Goal: Check status: Check status

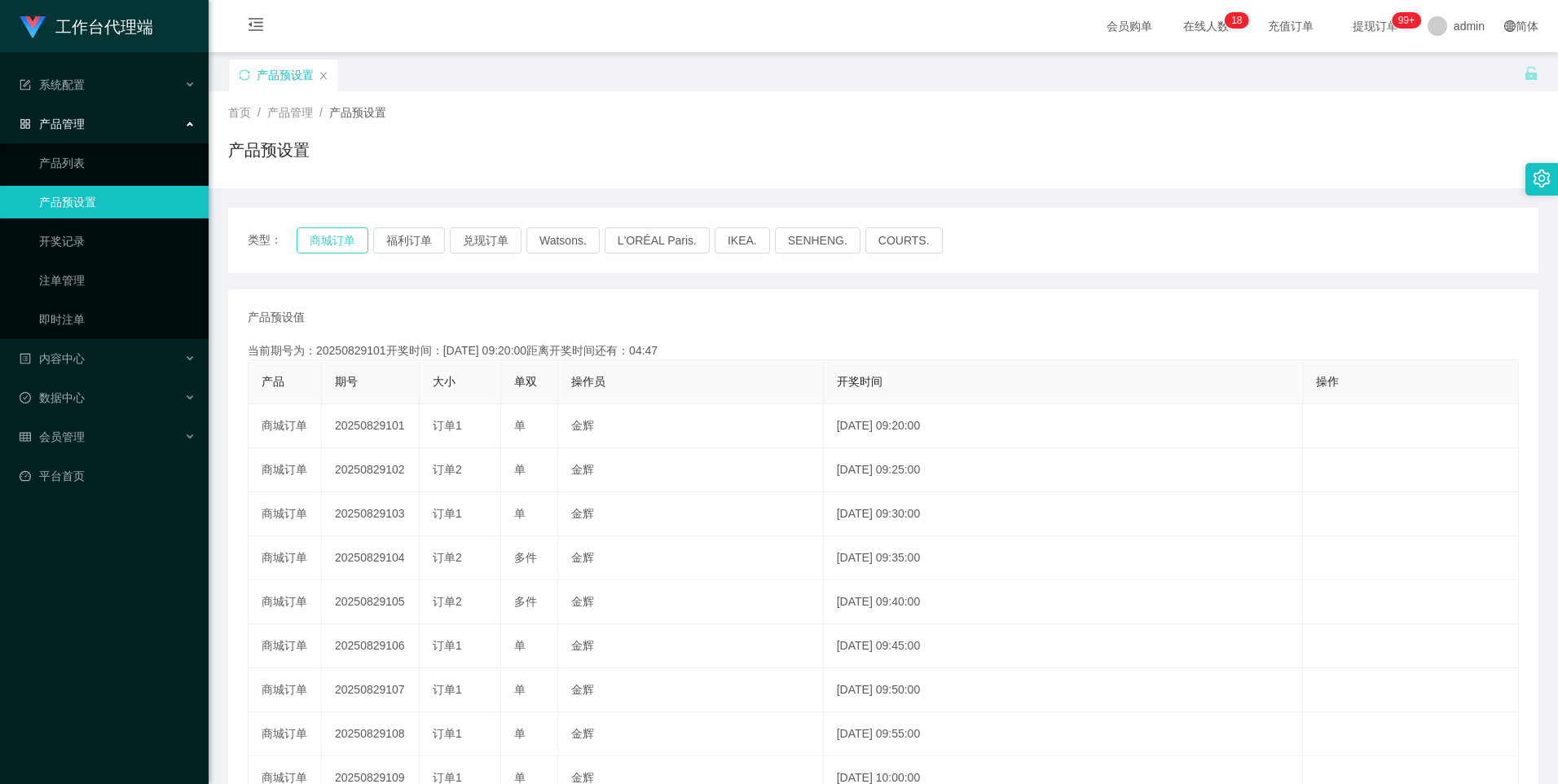
click at [352, 235] on button "商城订单" at bounding box center [333, 240] width 72 height 26
click at [340, 235] on button "商城订单" at bounding box center [333, 240] width 72 height 26
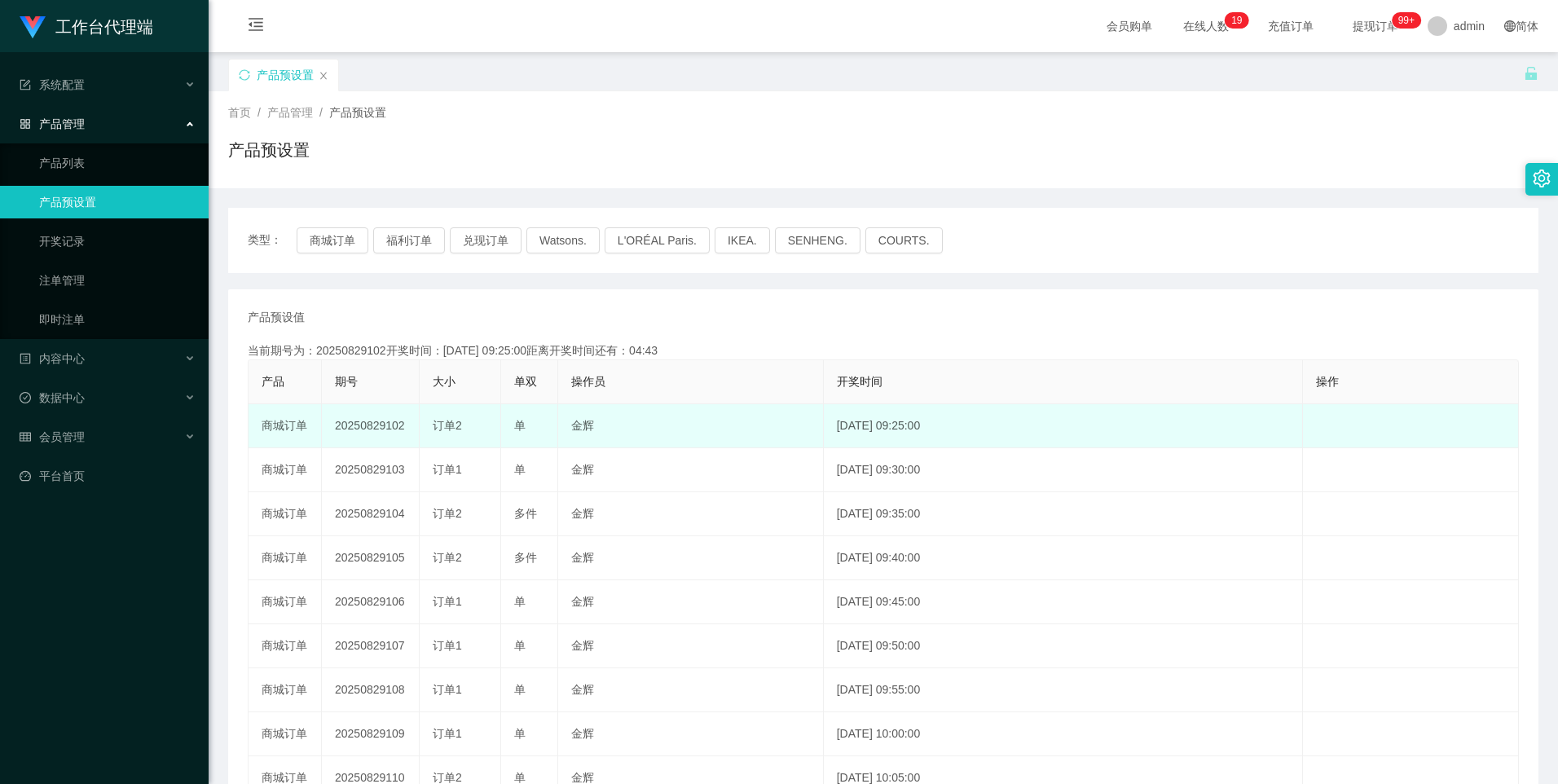
click at [377, 433] on td "20250829102" at bounding box center [370, 427] width 98 height 44
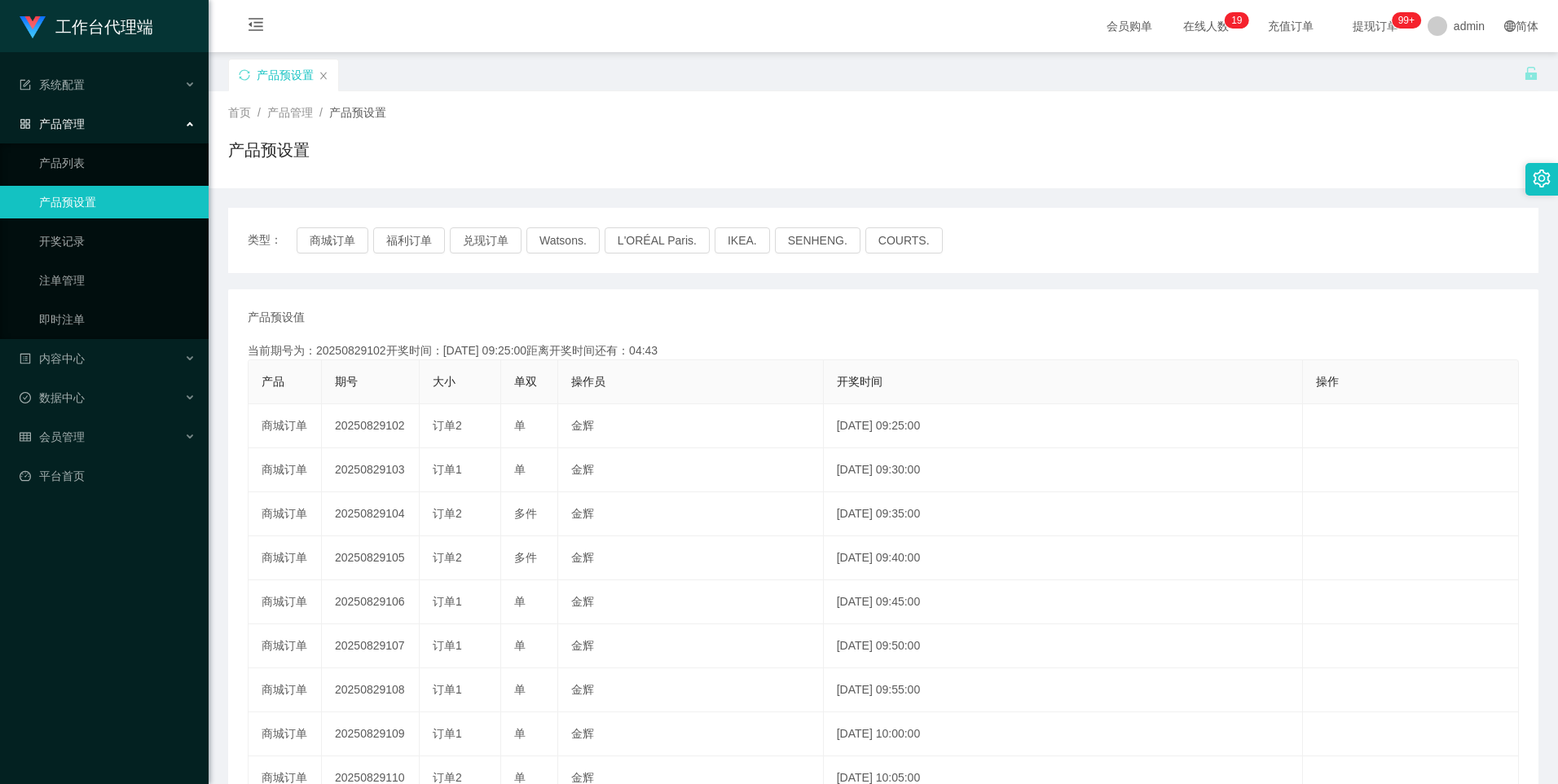
copy td "20250829102"
click at [70, 284] on link "注单管理" at bounding box center [117, 280] width 156 height 32
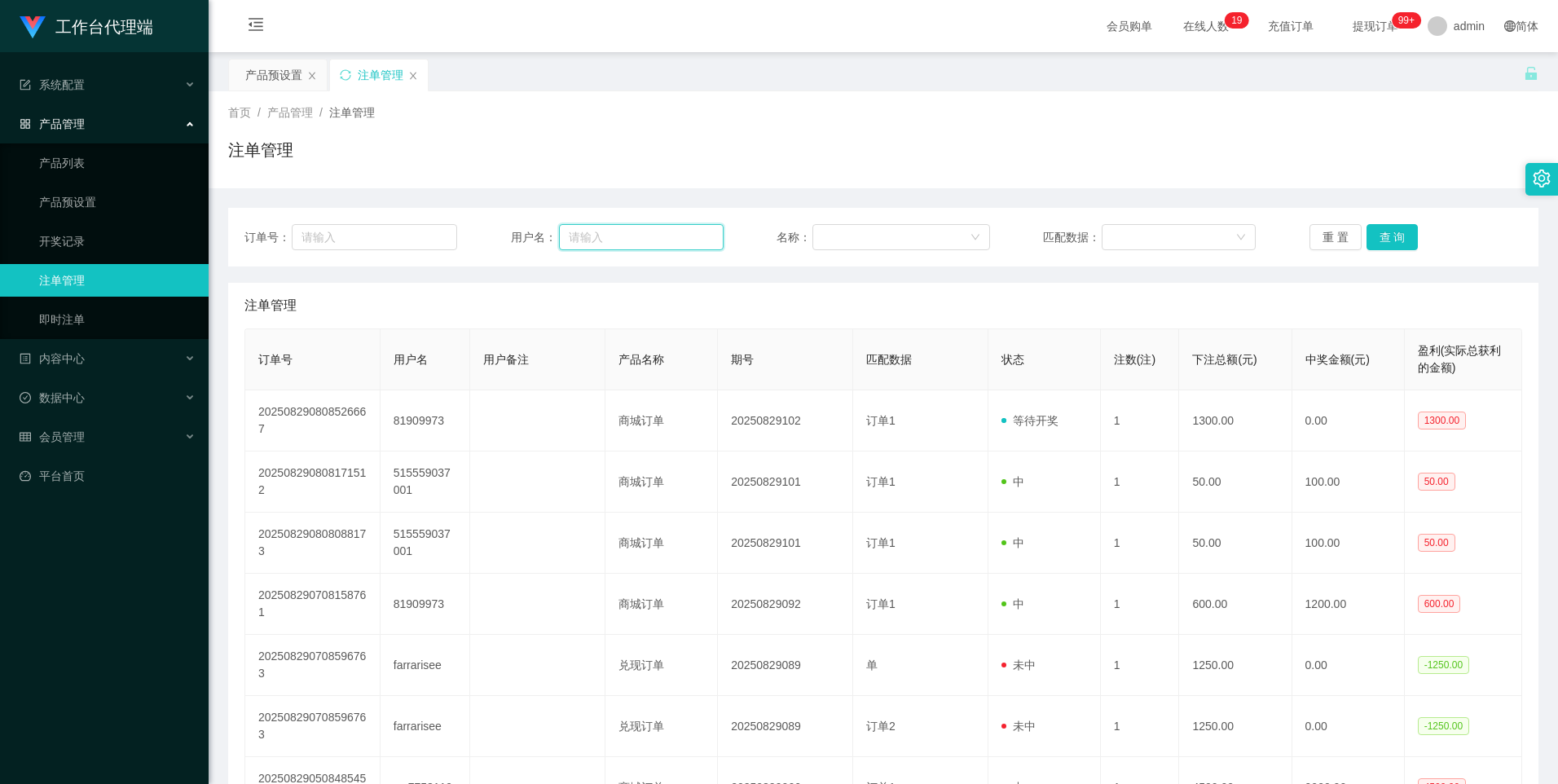
drag, startPoint x: 616, startPoint y: 241, endPoint x: 639, endPoint y: 247, distance: 23.8
click at [616, 241] on input "text" at bounding box center [641, 237] width 165 height 26
paste input "Nora1900"
type input "Nora1900"
click at [1380, 230] on button "查 询" at bounding box center [1392, 237] width 52 height 26
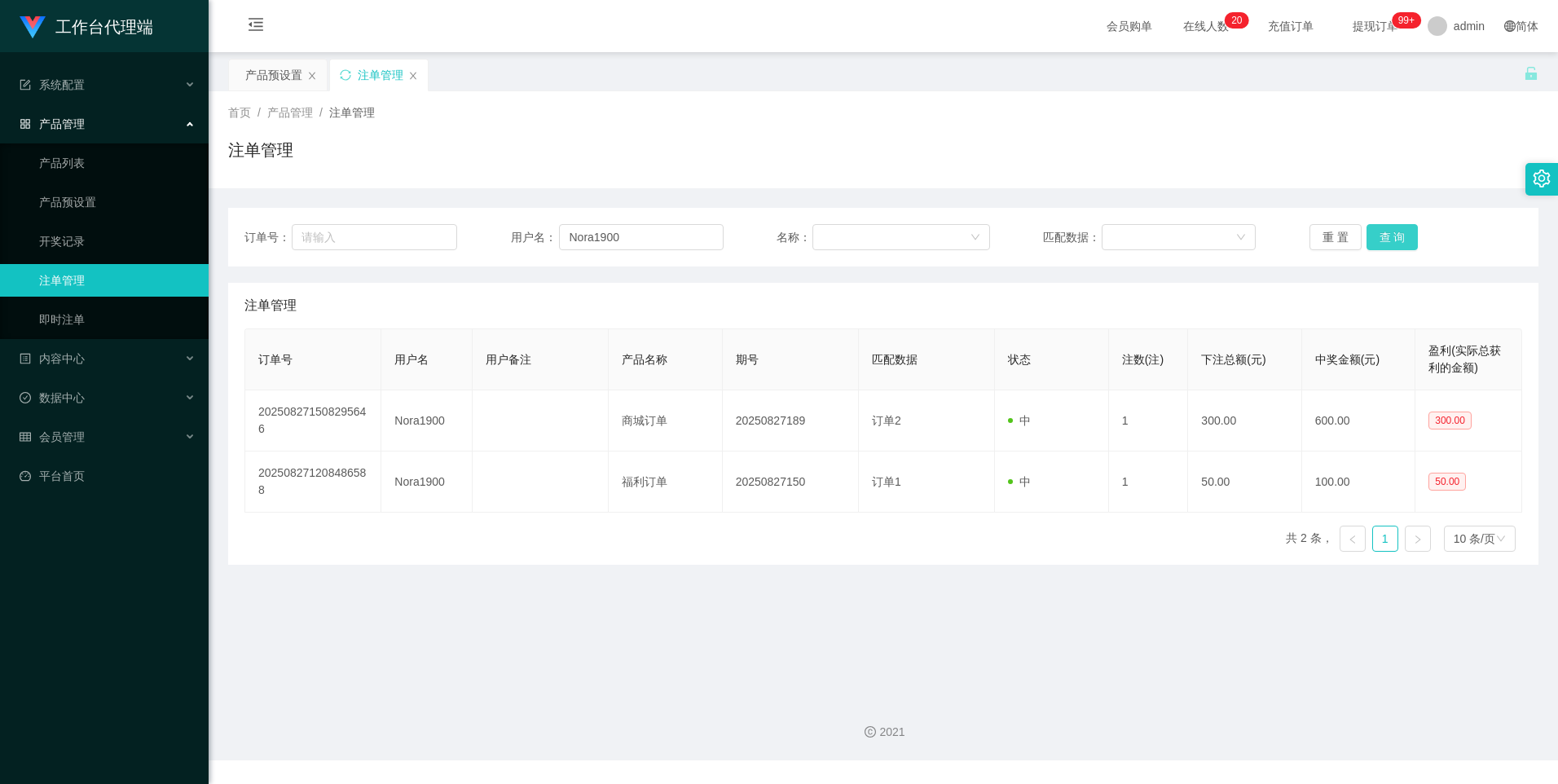
click at [1375, 227] on button "查 询" at bounding box center [1392, 237] width 52 height 26
click at [1381, 242] on button "查 询" at bounding box center [1392, 237] width 52 height 26
click at [1381, 241] on div "重 置 查 询" at bounding box center [1416, 237] width 212 height 26
drag, startPoint x: 1381, startPoint y: 241, endPoint x: 1381, endPoint y: 228, distance: 13.0
click at [1381, 241] on button "查 询" at bounding box center [1392, 237] width 52 height 26
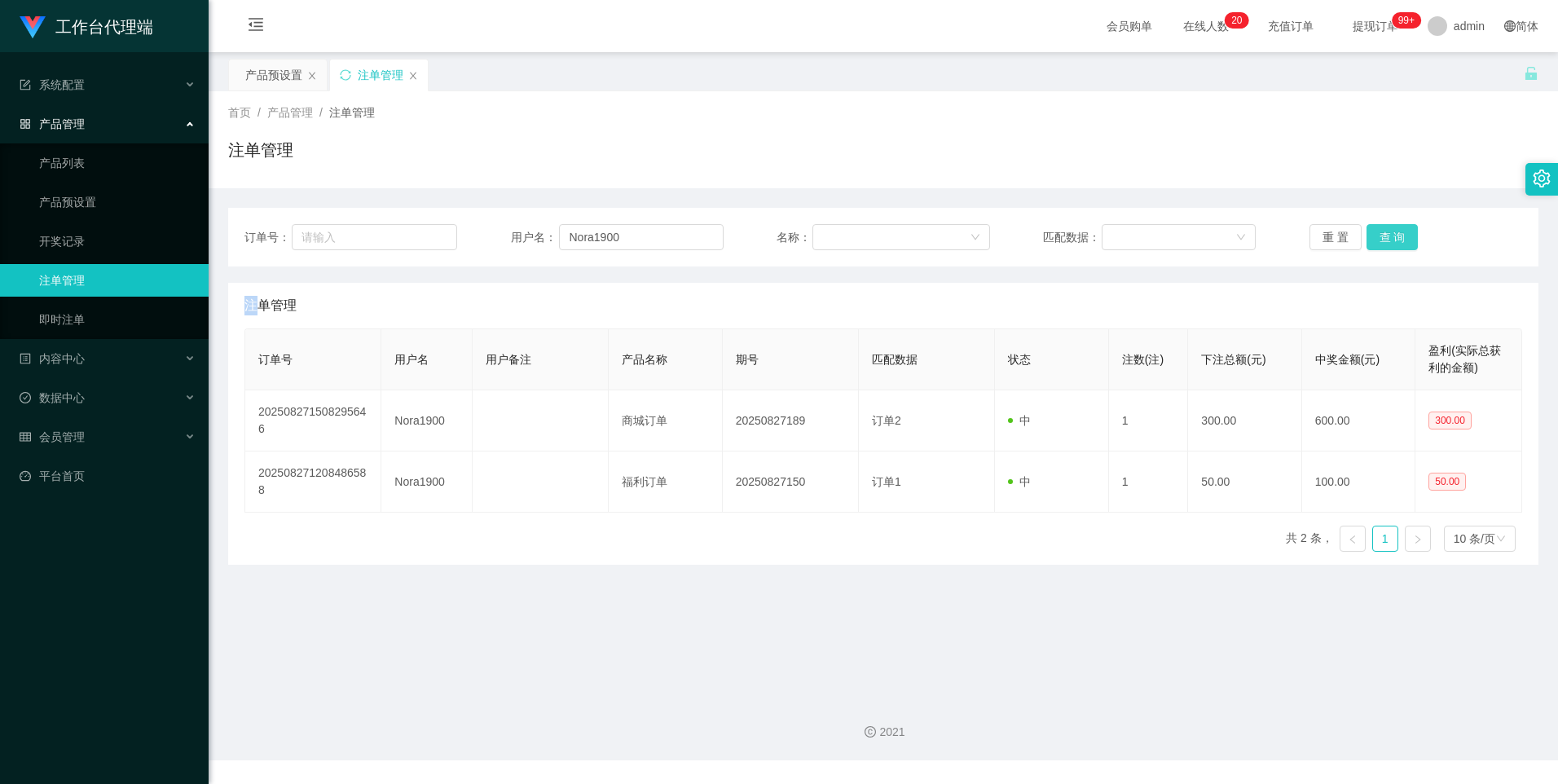
click at [1382, 242] on button "查 询" at bounding box center [1392, 237] width 52 height 26
click at [1382, 242] on div "重 置 查 询" at bounding box center [1416, 237] width 212 height 26
click at [1382, 242] on button "查 询" at bounding box center [1392, 237] width 52 height 26
click at [1382, 240] on div "重 置 查 询" at bounding box center [1416, 237] width 212 height 26
click at [1382, 240] on button "查 询" at bounding box center [1392, 237] width 52 height 26
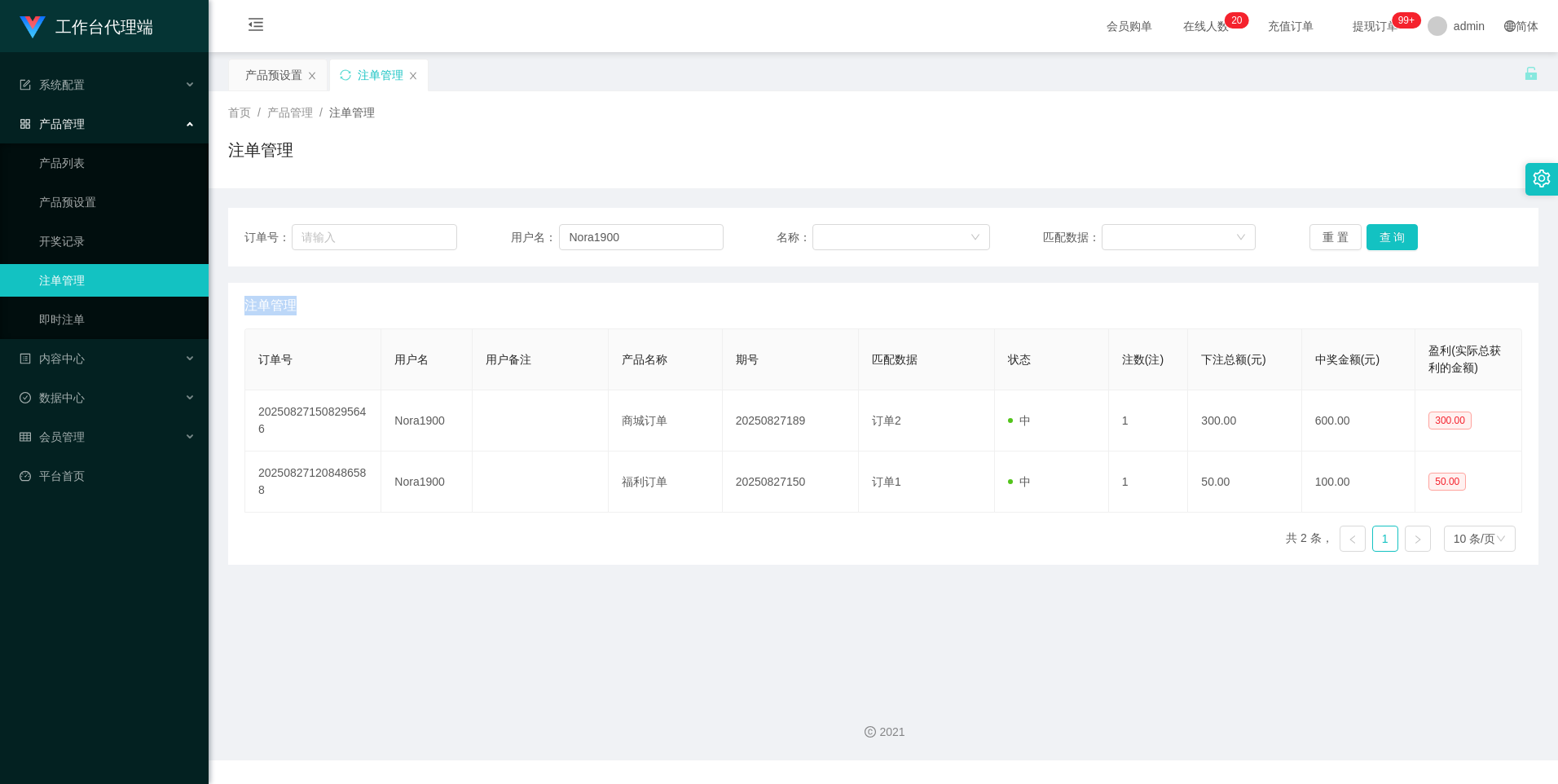
click at [1382, 240] on div "重 置 查 询" at bounding box center [1416, 237] width 212 height 26
click at [1382, 240] on button "查 询" at bounding box center [1392, 237] width 52 height 26
click at [1382, 240] on div "重 置 查 询" at bounding box center [1416, 237] width 212 height 26
click at [1382, 240] on button "查 询" at bounding box center [1402, 237] width 70 height 26
click at [1382, 240] on button "查 询" at bounding box center [1392, 237] width 52 height 26
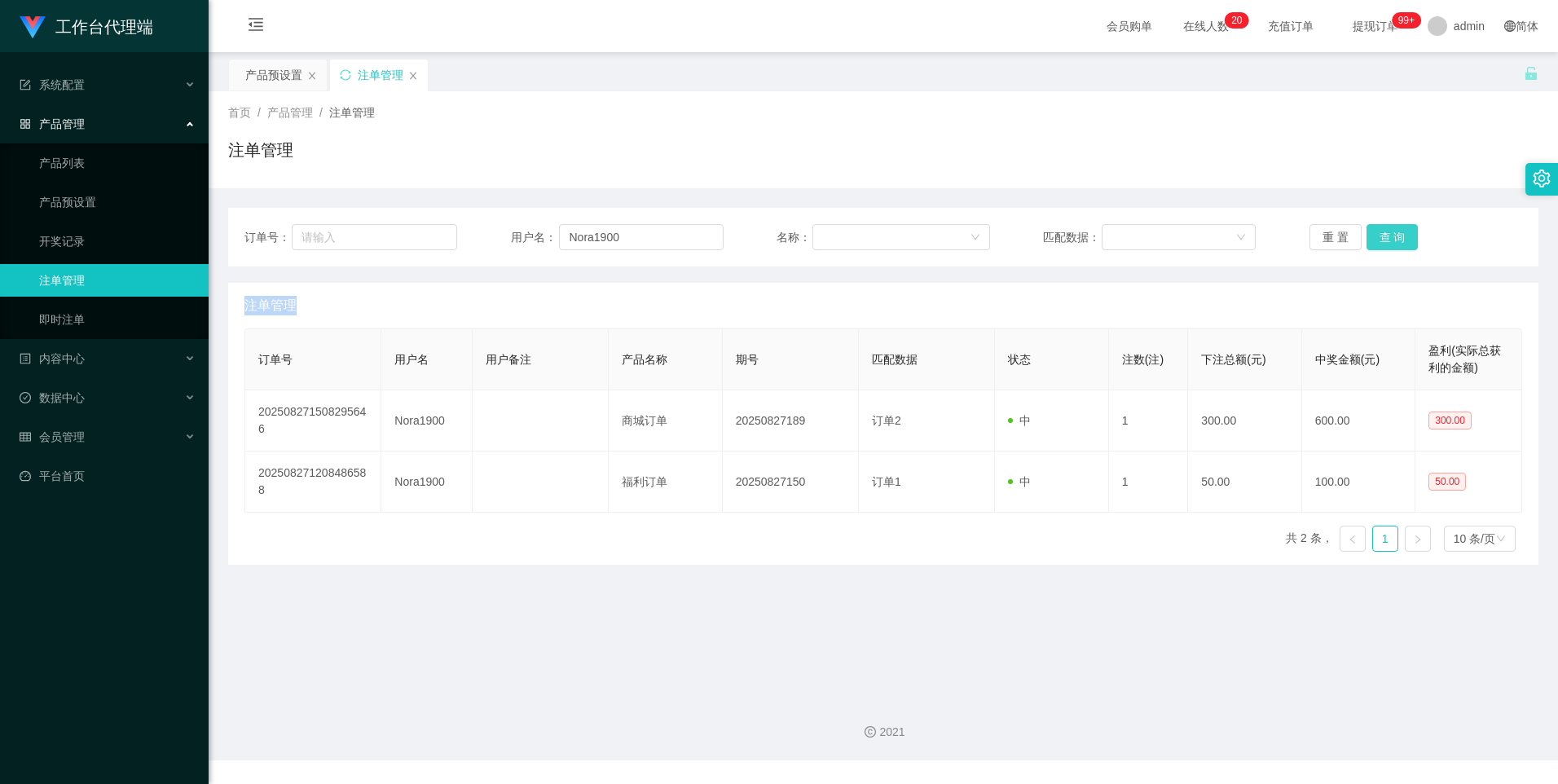
click at [1382, 240] on button "查 询" at bounding box center [1392, 237] width 52 height 26
click at [1382, 240] on div "重 置 查 询" at bounding box center [1416, 237] width 212 height 26
click at [1382, 240] on button "查 询" at bounding box center [1392, 237] width 52 height 26
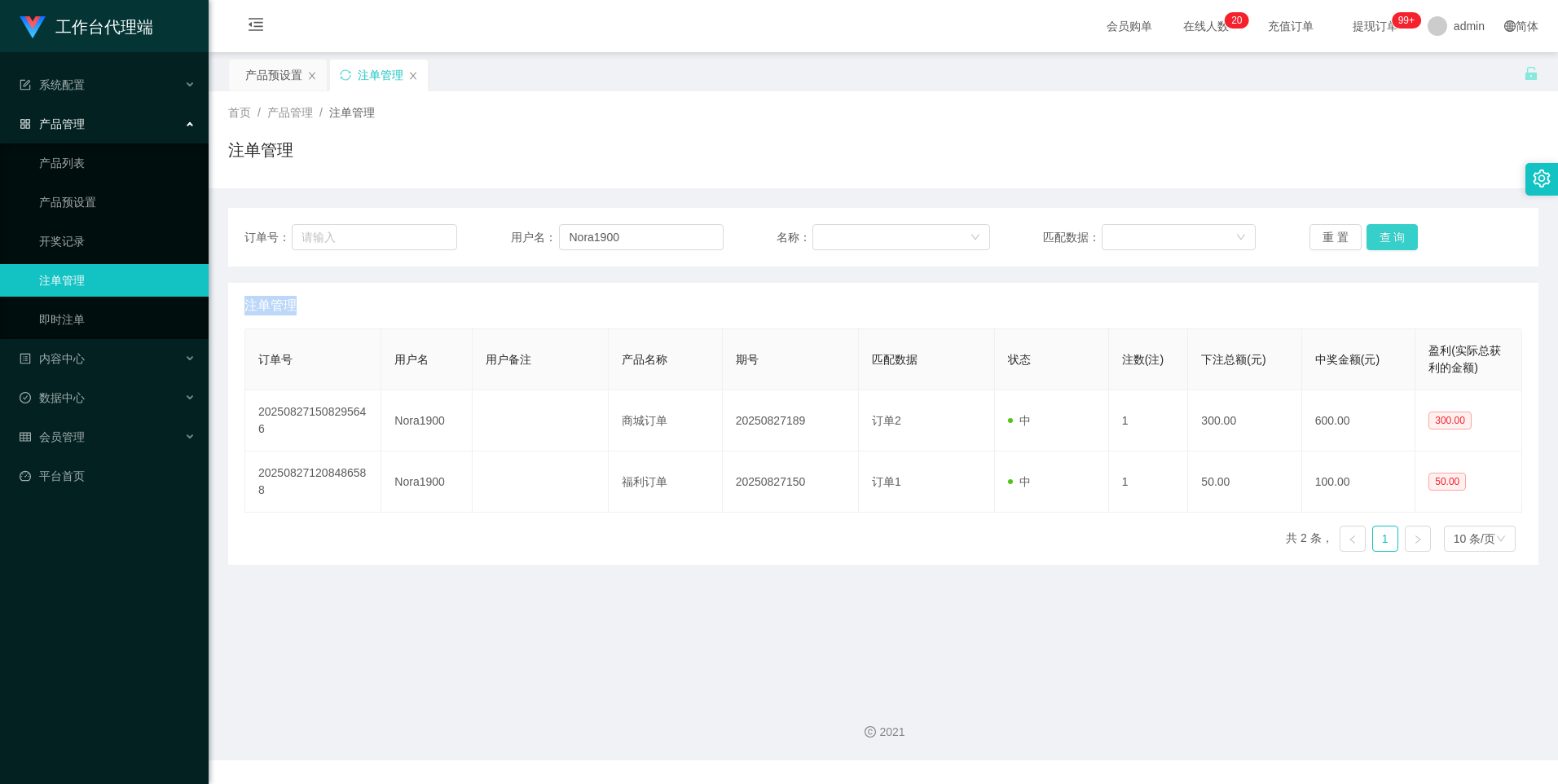
click at [1382, 240] on button "查 询" at bounding box center [1392, 237] width 52 height 26
click at [1387, 238] on button "查 询" at bounding box center [1392, 237] width 52 height 26
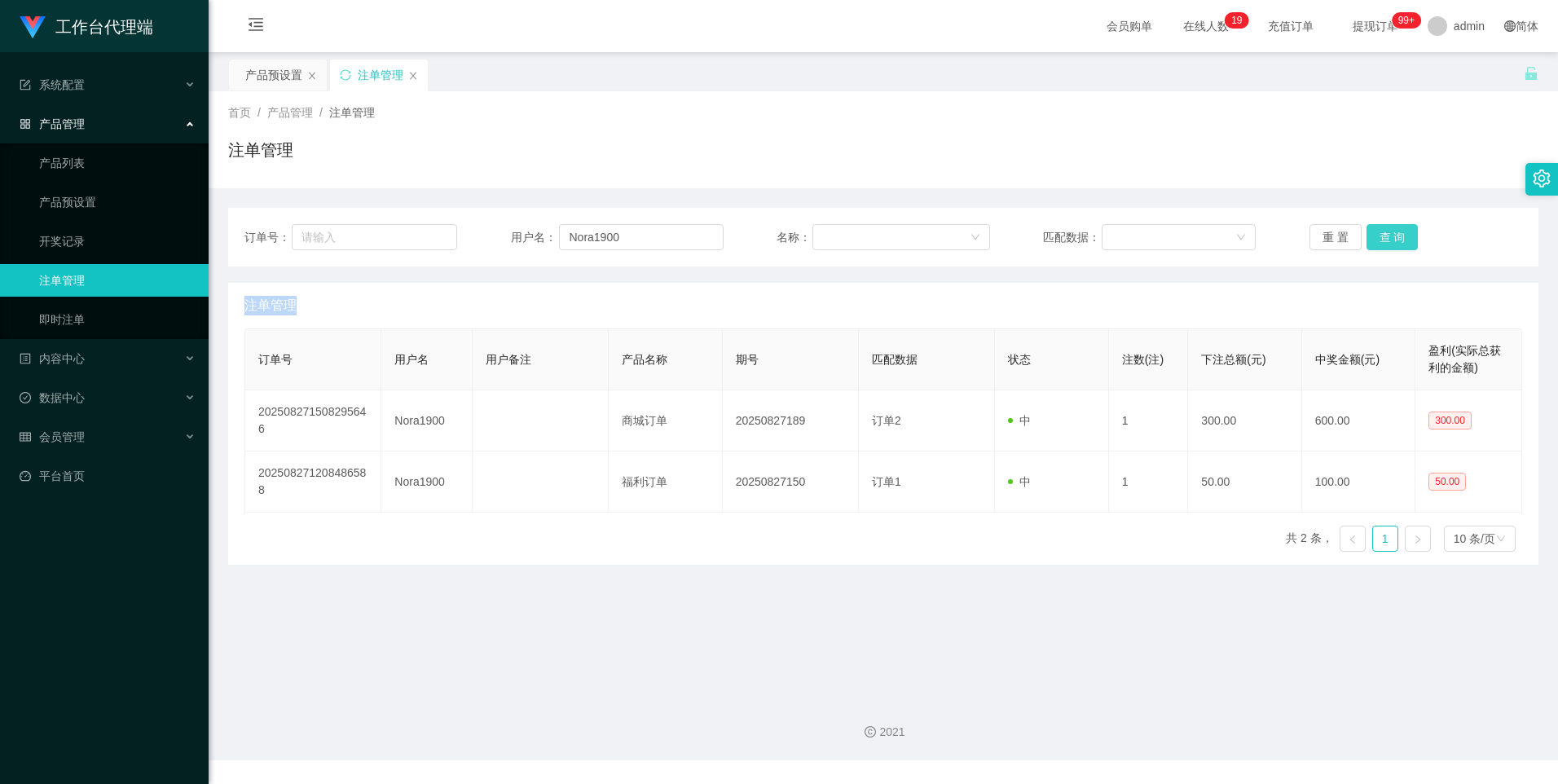
click at [1367, 233] on button "查 询" at bounding box center [1392, 237] width 52 height 26
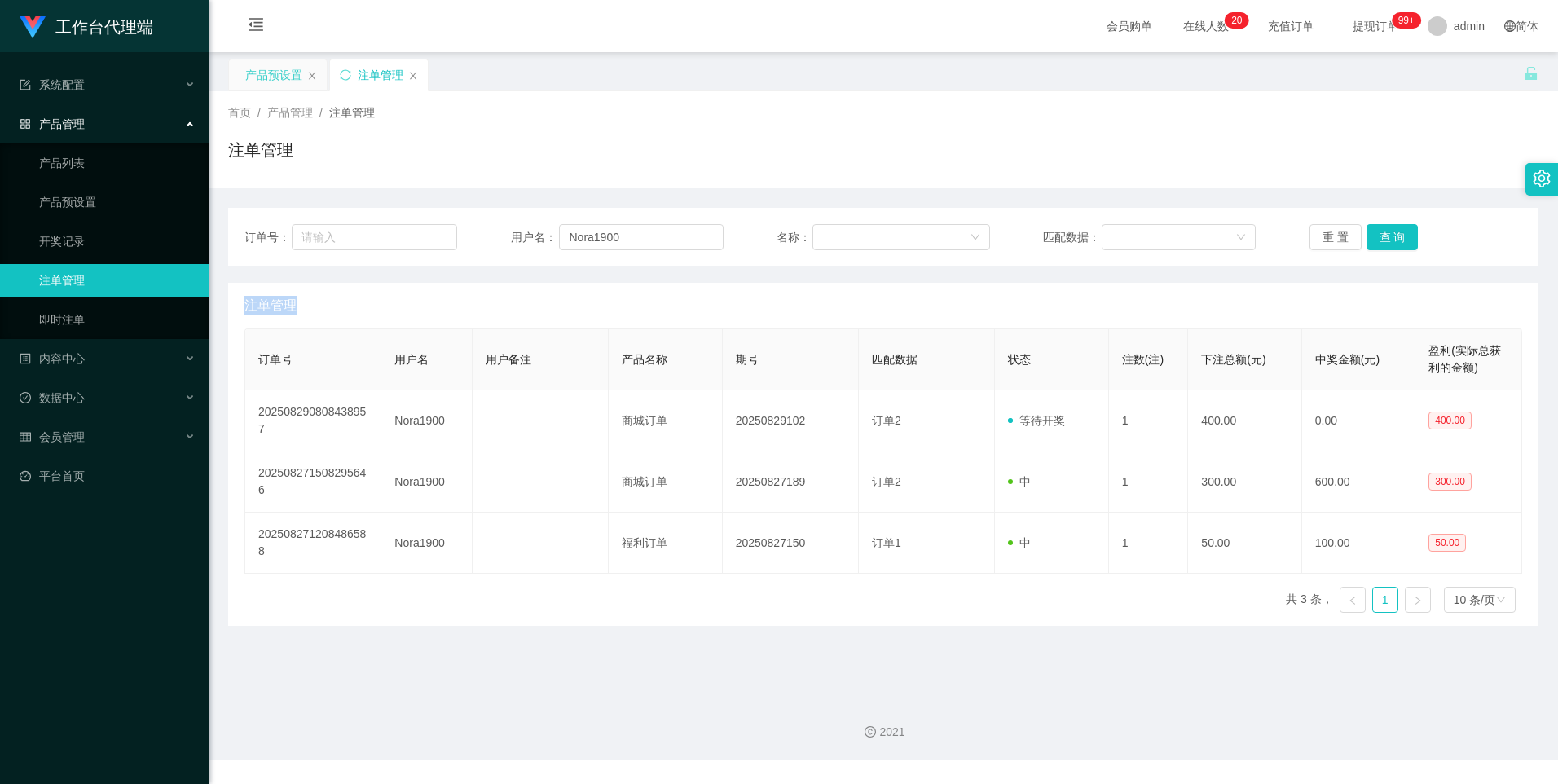
click at [268, 65] on div "产品预设置" at bounding box center [273, 75] width 57 height 31
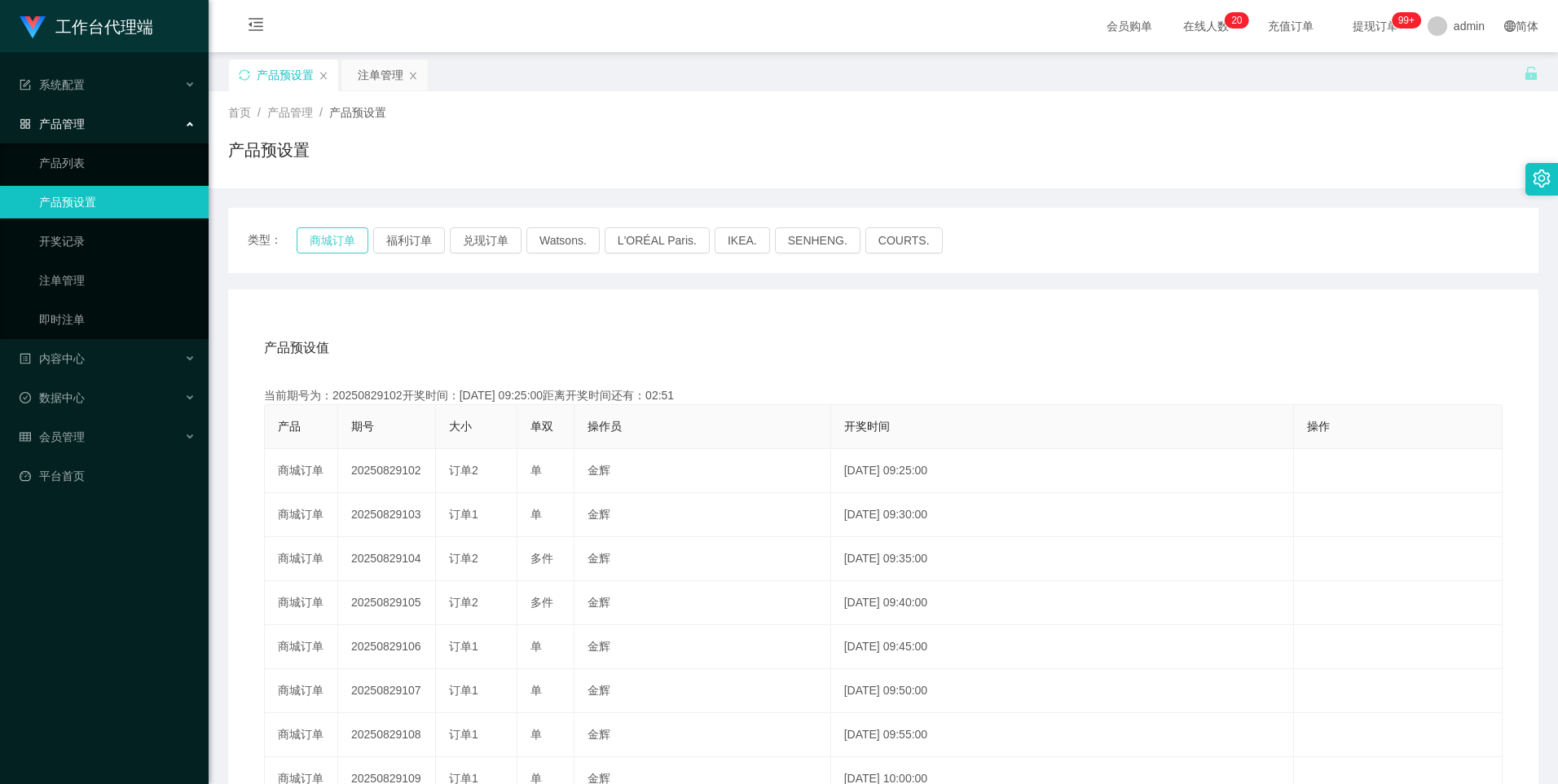
click at [346, 235] on button "商城订单" at bounding box center [333, 240] width 72 height 26
